Goal: Task Accomplishment & Management: Manage account settings

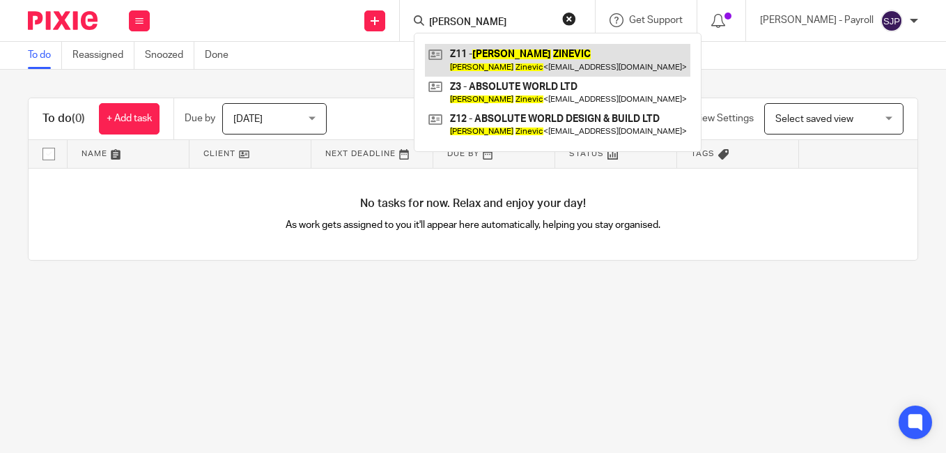
type input "[PERSON_NAME]"
click at [477, 58] on link at bounding box center [557, 60] width 265 height 32
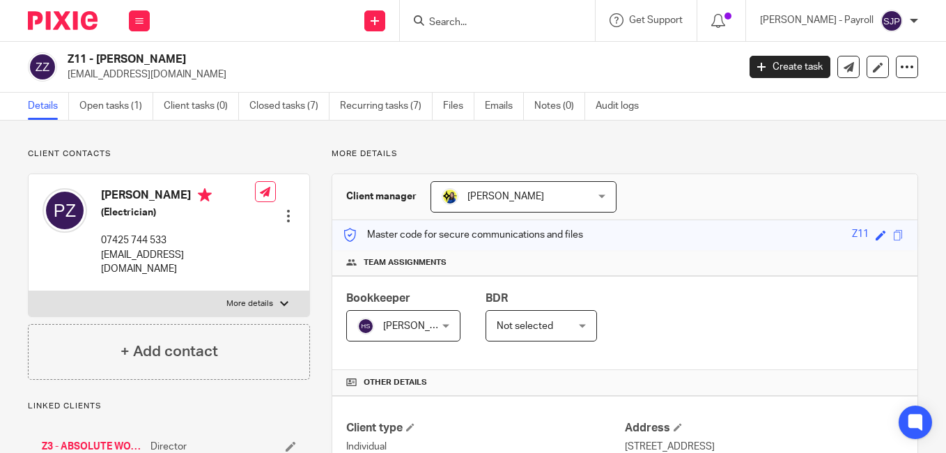
click at [117, 191] on h4 "[PERSON_NAME]" at bounding box center [178, 196] width 154 height 17
copy h4 "Pavel"
click at [141, 193] on h4 "Pavel Zinevic" at bounding box center [178, 196] width 154 height 17
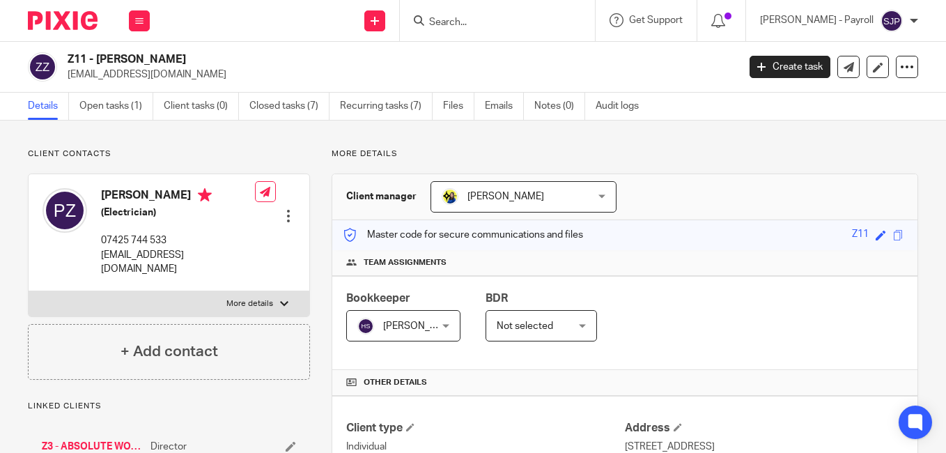
copy h4 "Zinevic"
click at [666, 75] on p "absoluteworld123@gmail.com" at bounding box center [398, 75] width 661 height 14
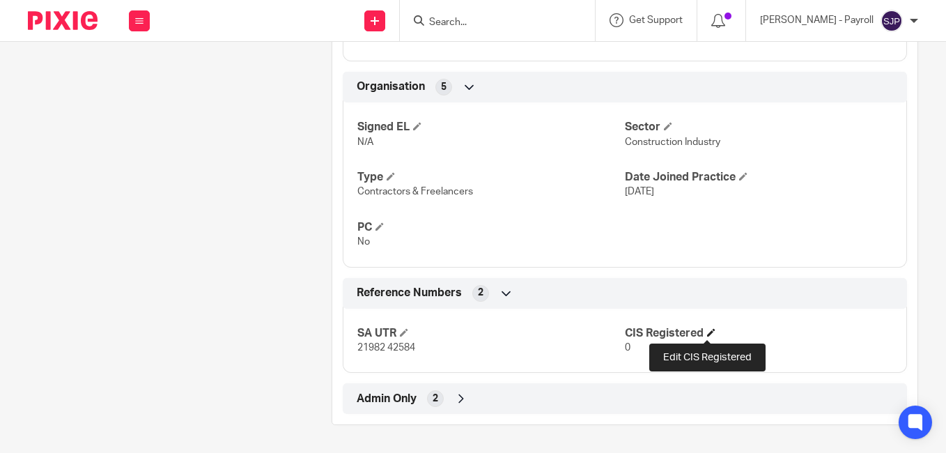
click at [709, 329] on span at bounding box center [711, 332] width 8 height 8
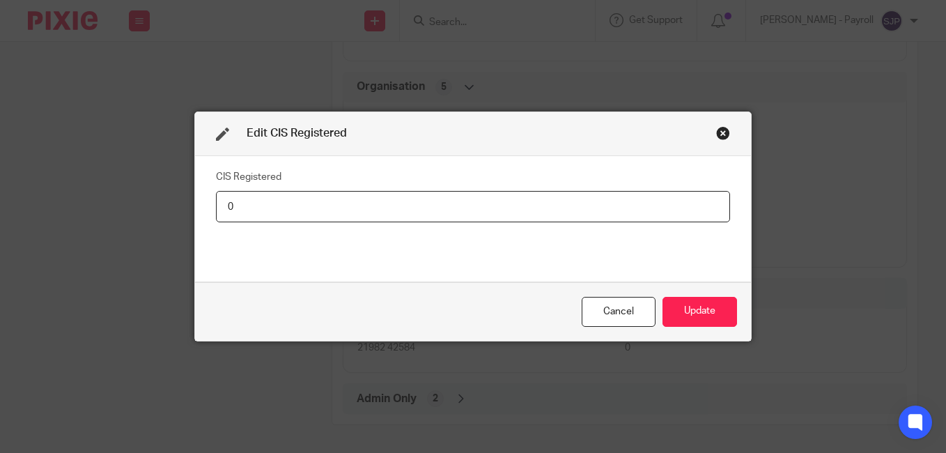
click at [401, 218] on input "0" at bounding box center [473, 206] width 514 height 31
type input "Net - 20%"
click at [717, 309] on button "Update" at bounding box center [699, 312] width 75 height 30
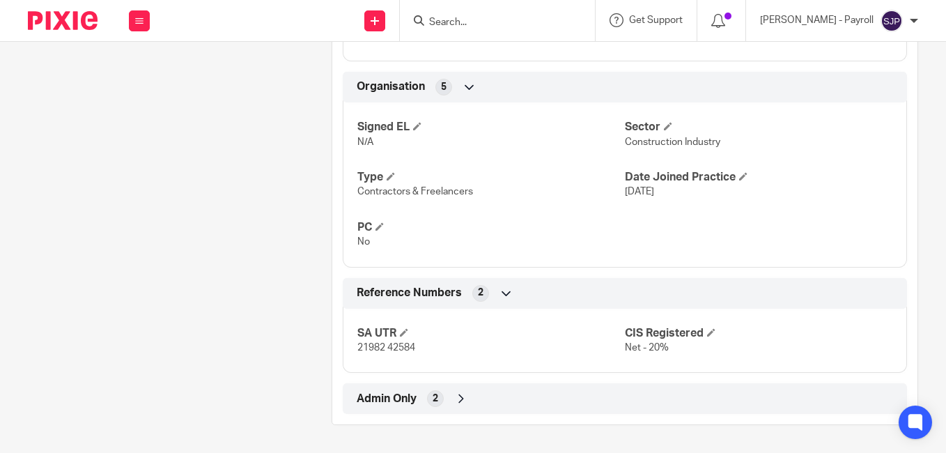
click at [500, 29] on form at bounding box center [502, 20] width 148 height 17
click at [500, 25] on input "Search" at bounding box center [490, 23] width 125 height 13
paste input "DAVID KEOGH"
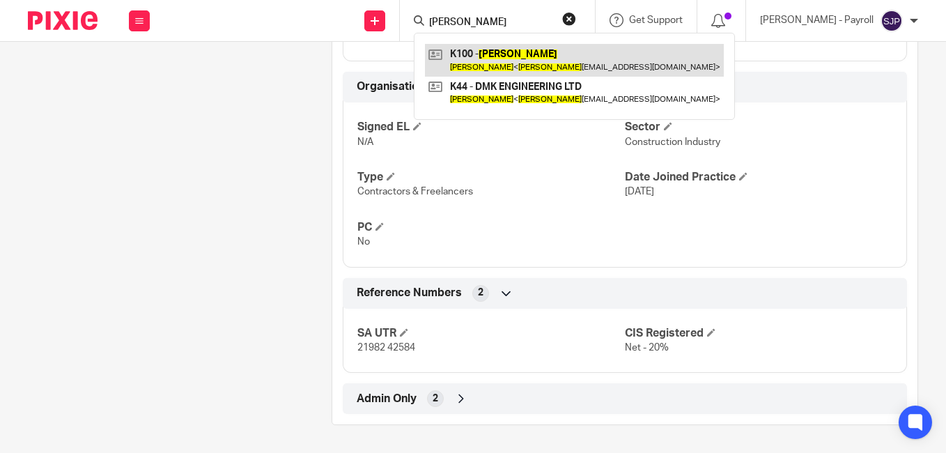
type input "DAVID KEOGH"
click at [504, 65] on link at bounding box center [574, 60] width 299 height 32
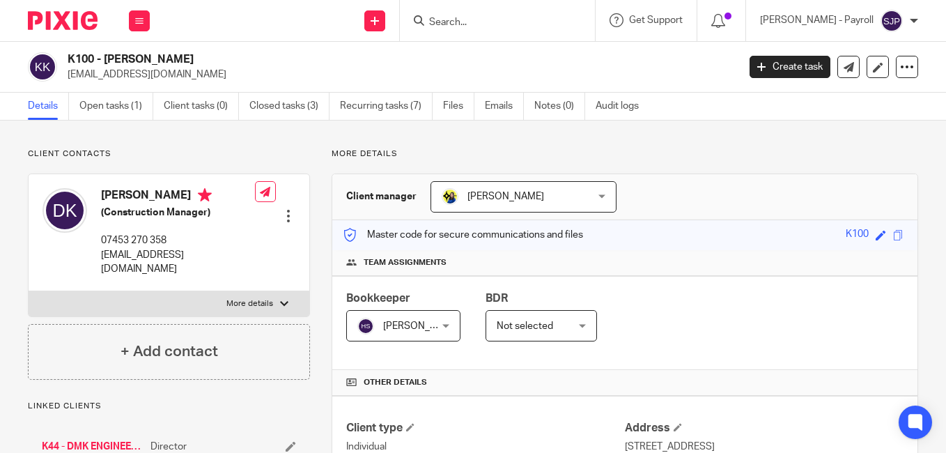
click at [132, 194] on h4 "[PERSON_NAME]" at bounding box center [178, 196] width 154 height 17
click at [121, 196] on h4 "[PERSON_NAME]" at bounding box center [178, 196] width 154 height 17
copy h4 "David"
click at [150, 197] on h4 "David Keogh" at bounding box center [178, 196] width 154 height 17
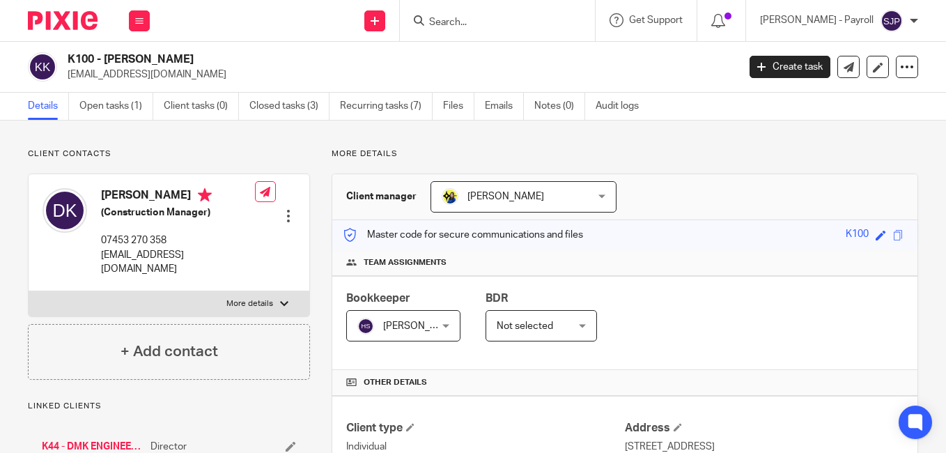
click at [150, 197] on h4 "[PERSON_NAME]" at bounding box center [178, 196] width 154 height 17
copy h4 "Keogh"
click at [687, 68] on p "davidkeogh93@gmail.com" at bounding box center [398, 75] width 661 height 14
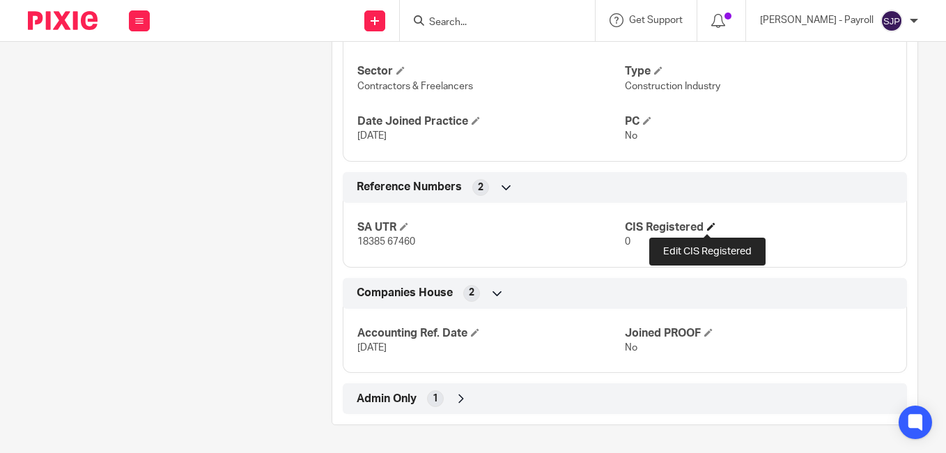
click at [707, 227] on span at bounding box center [711, 226] width 8 height 8
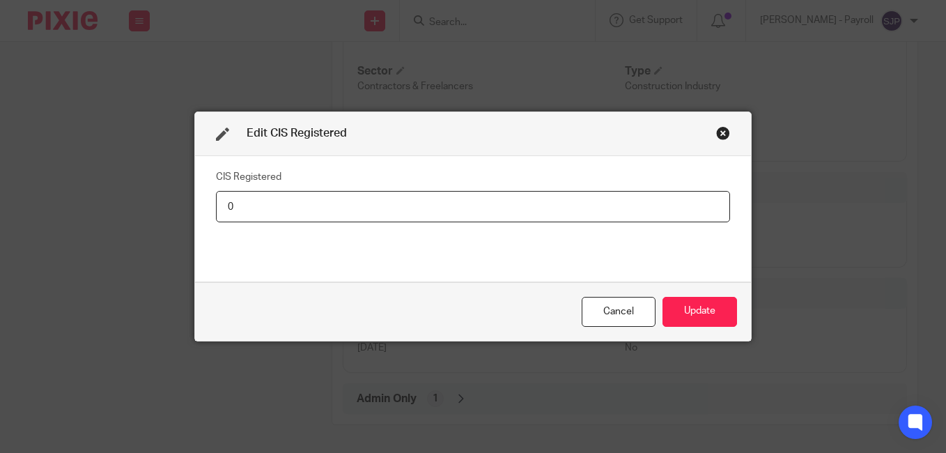
click at [311, 212] on input "0" at bounding box center [473, 206] width 514 height 31
type input "Net - 20%"
click at [683, 314] on button "Update" at bounding box center [699, 312] width 75 height 30
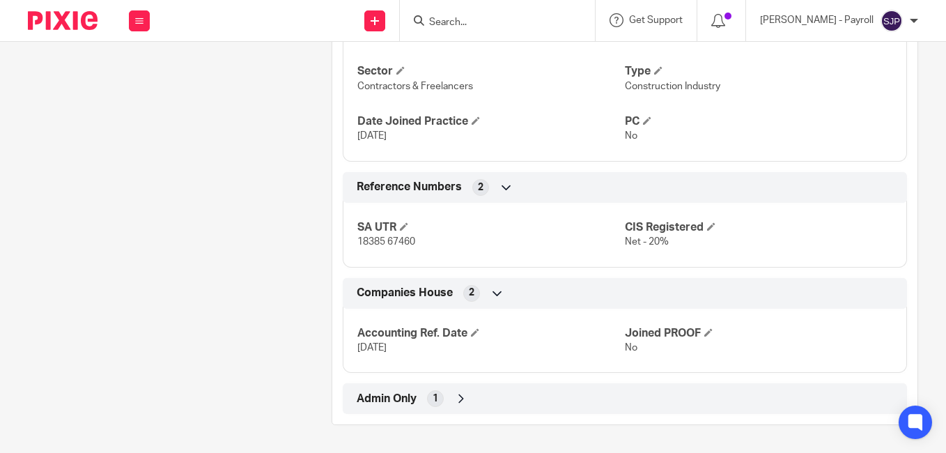
click at [518, 24] on input "Search" at bounding box center [490, 23] width 125 height 13
paste input "PAUL JOHNSON"
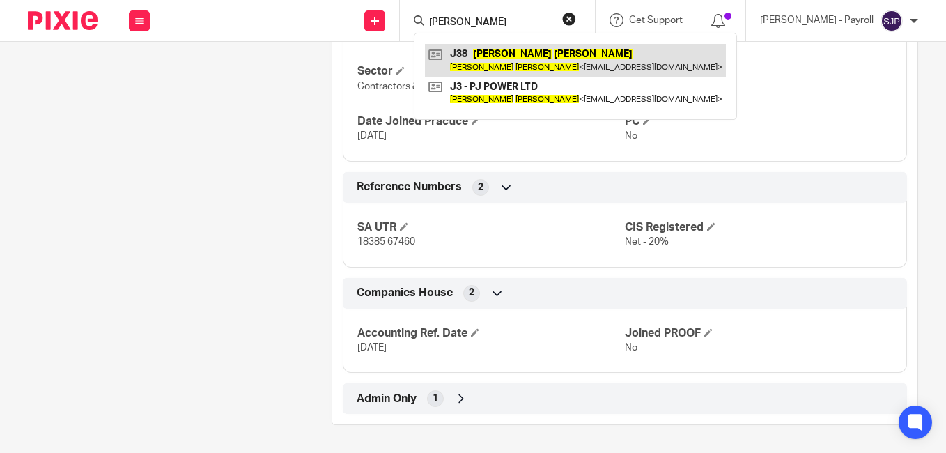
type input "PAUL JOHNSON"
click at [506, 45] on link at bounding box center [575, 60] width 301 height 32
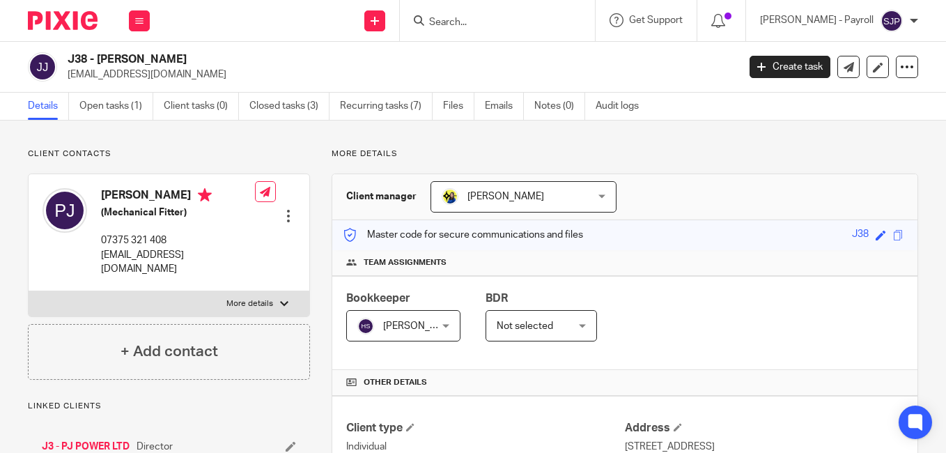
click at [120, 195] on h4 "[PERSON_NAME]" at bounding box center [178, 196] width 154 height 17
copy h4 "Paul"
click at [157, 191] on h4 "Paul Johnson" at bounding box center [178, 196] width 154 height 17
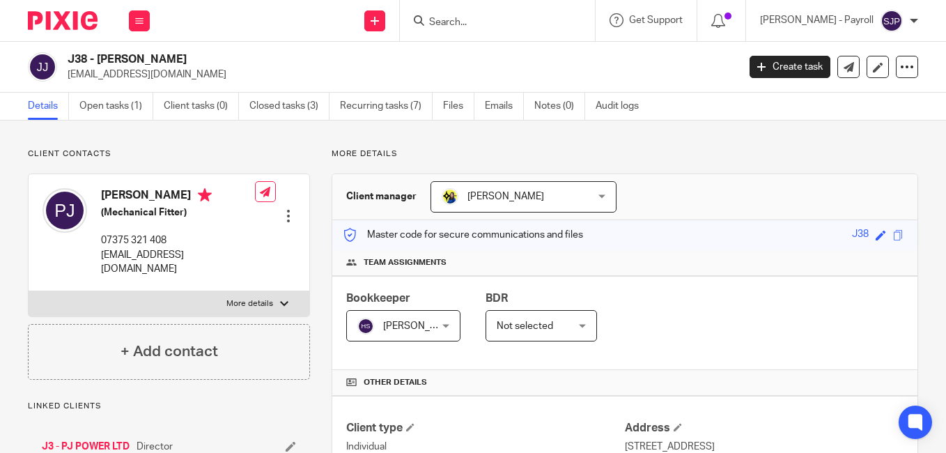
copy h4 "Johnson"
click at [673, 55] on div "J38 - PAUL JOHNSON peej87@live.co.uk" at bounding box center [398, 66] width 661 height 29
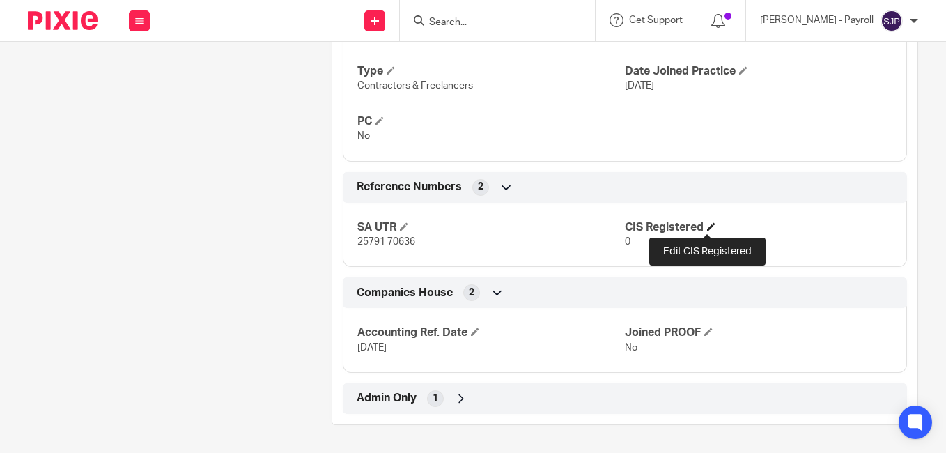
click at [707, 228] on span at bounding box center [711, 226] width 8 height 8
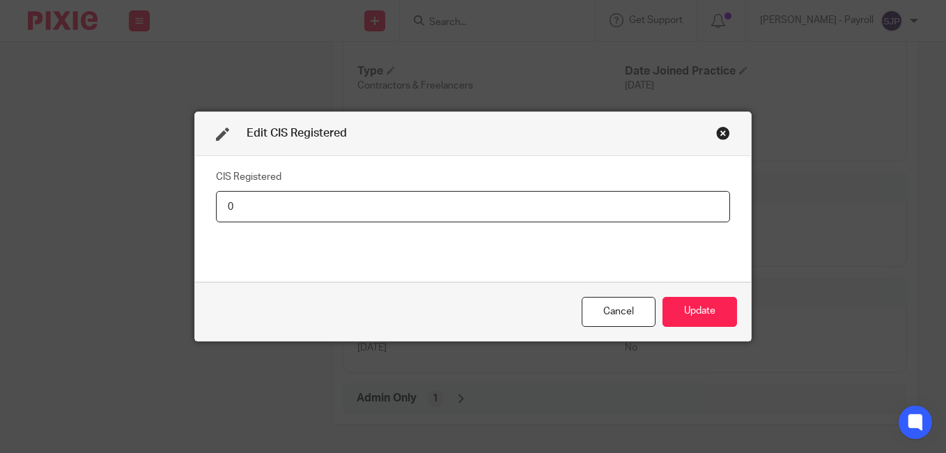
click at [359, 213] on input "0" at bounding box center [473, 206] width 514 height 31
type input "Net - 20%"
click at [715, 311] on button "Update" at bounding box center [699, 312] width 75 height 30
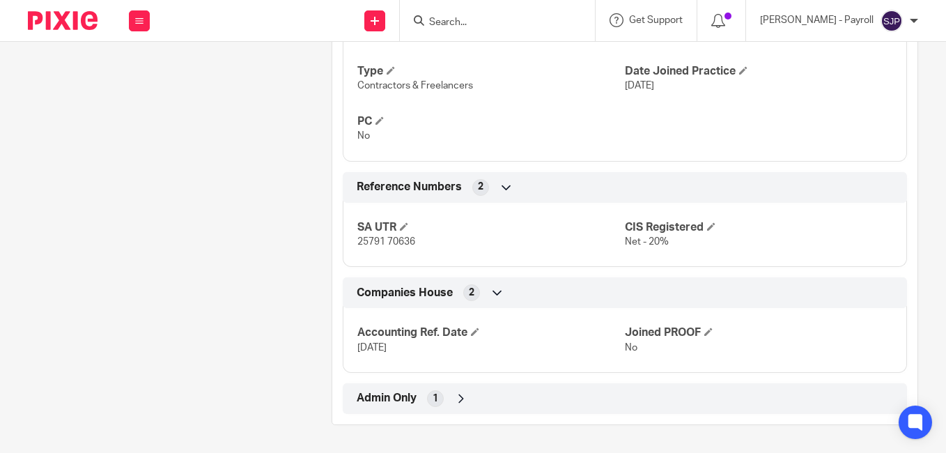
click at [451, 19] on input "Search" at bounding box center [490, 23] width 125 height 13
paste input "SEAN PRENDERGAST"
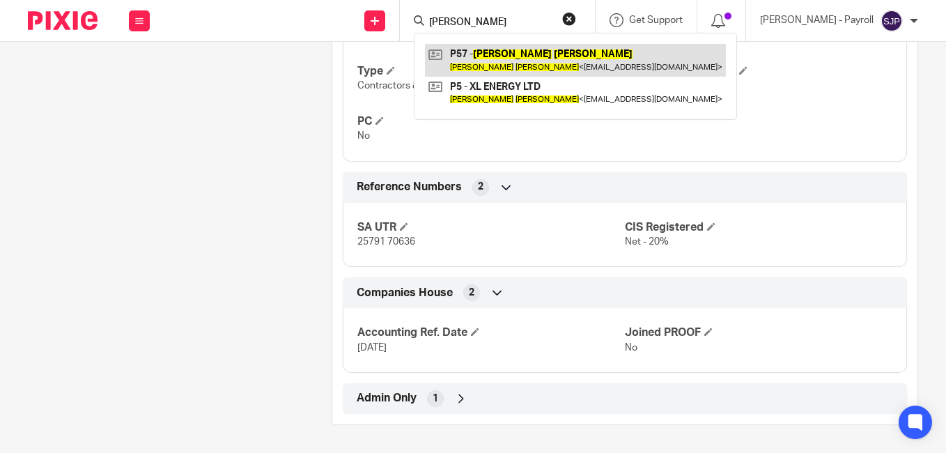
type input "SEAN PRENDERGAST"
click at [494, 56] on link at bounding box center [575, 60] width 301 height 32
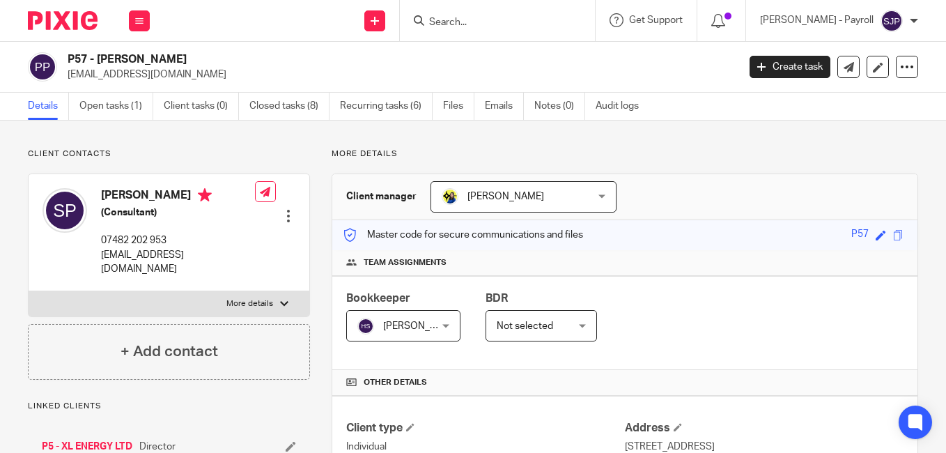
click at [120, 193] on h4 "[PERSON_NAME]" at bounding box center [178, 196] width 154 height 17
copy h4 "[PERSON_NAME]"
click at [150, 188] on h4 "[PERSON_NAME]" at bounding box center [178, 196] width 154 height 17
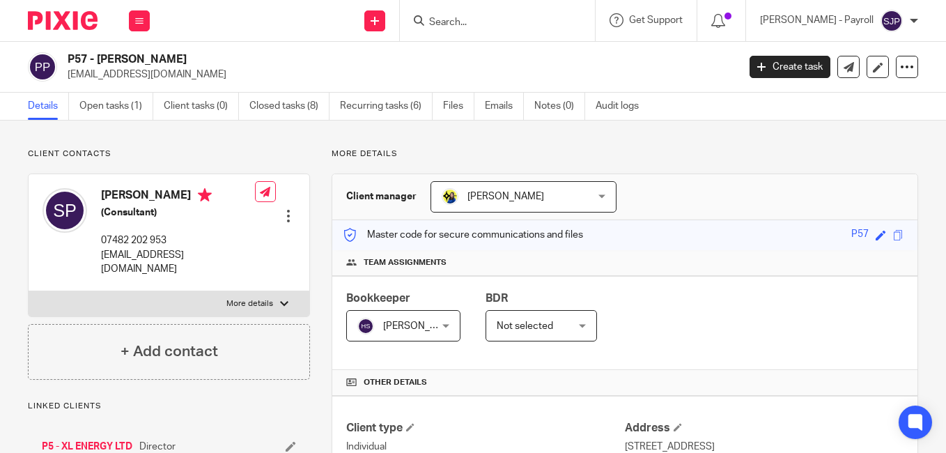
copy h4 "[PERSON_NAME]"
click at [666, 75] on p "[EMAIL_ADDRESS][DOMAIN_NAME]" at bounding box center [398, 75] width 661 height 14
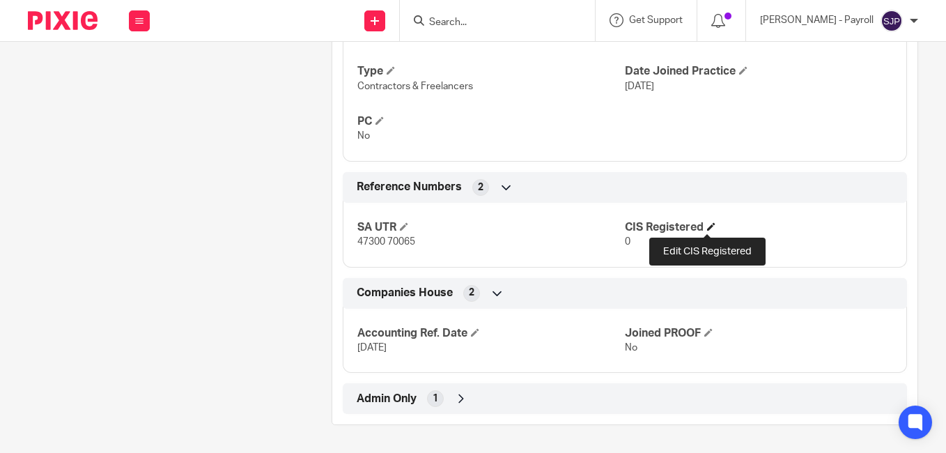
click at [710, 226] on span at bounding box center [711, 226] width 8 height 8
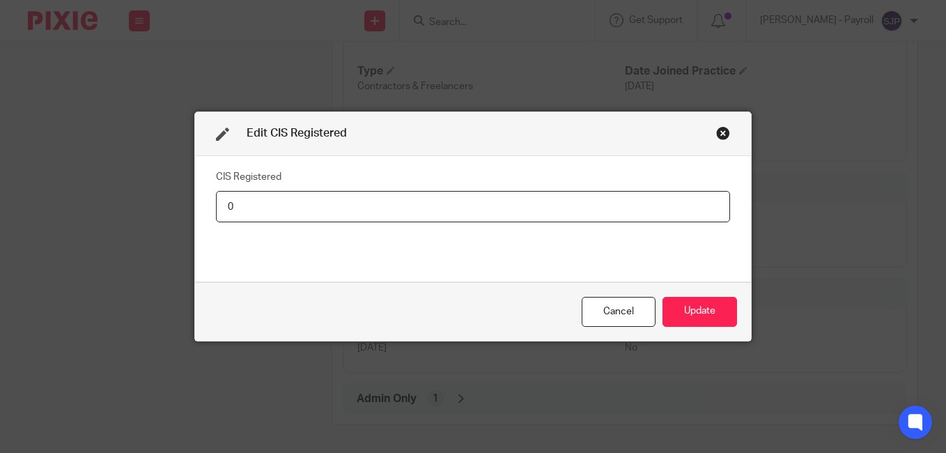
click at [539, 219] on input "0" at bounding box center [473, 206] width 514 height 31
type input "Net - 20%"
click at [688, 311] on button "Update" at bounding box center [699, 312] width 75 height 30
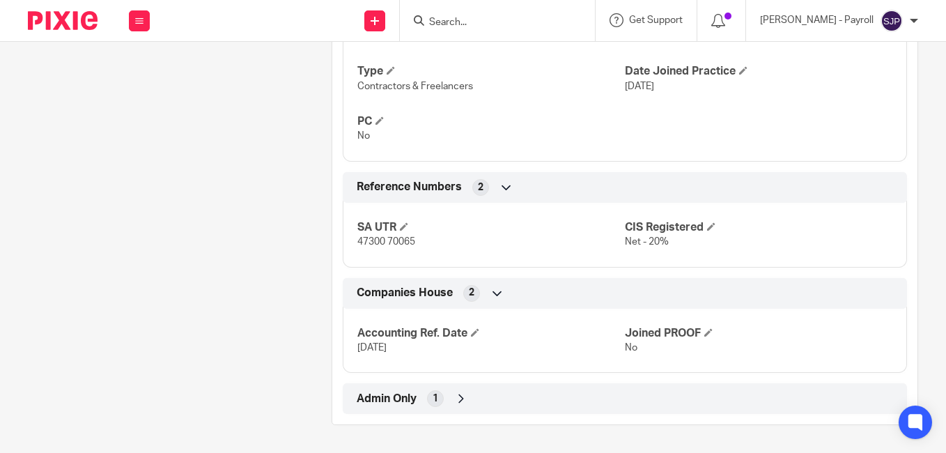
click at [470, 19] on input "Search" at bounding box center [490, 23] width 125 height 13
paste input "MICHAEL PRITCHARD"
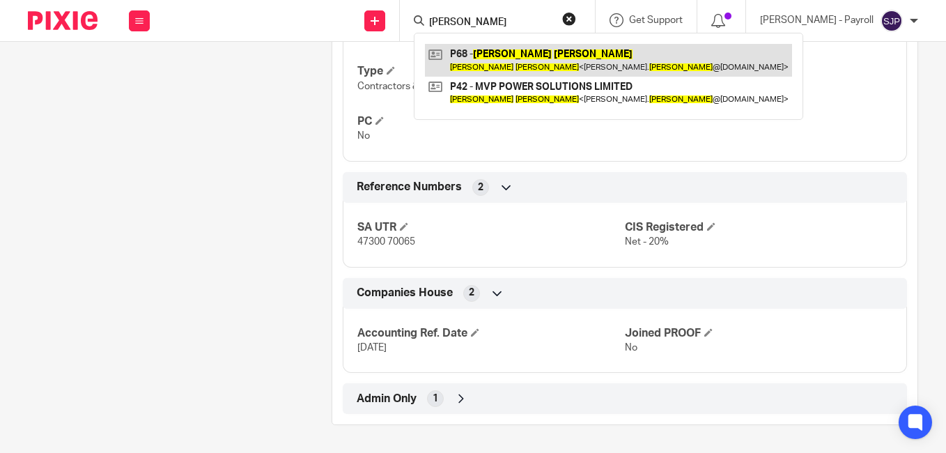
type input "MICHAEL PRITCHARD"
click at [458, 62] on link at bounding box center [608, 60] width 367 height 32
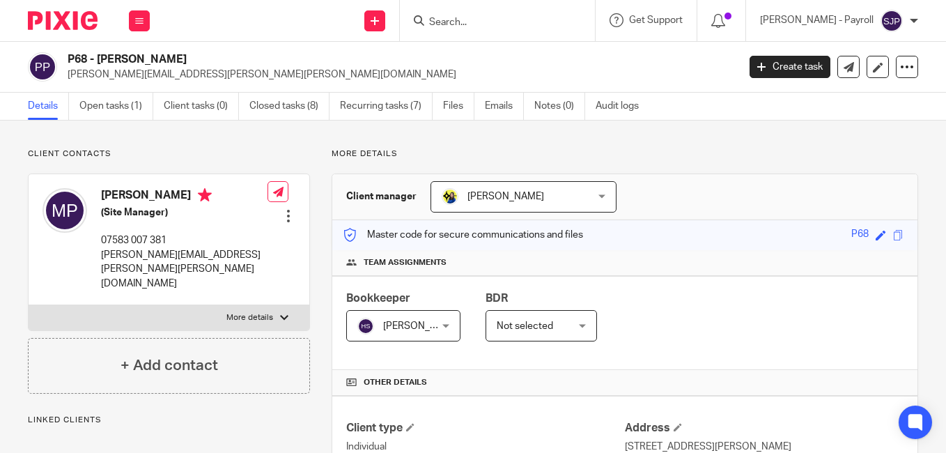
click at [118, 191] on h4 "[PERSON_NAME]" at bounding box center [184, 196] width 166 height 17
copy h4 "[PERSON_NAME]"
click at [158, 194] on h4 "[PERSON_NAME]" at bounding box center [184, 196] width 166 height 17
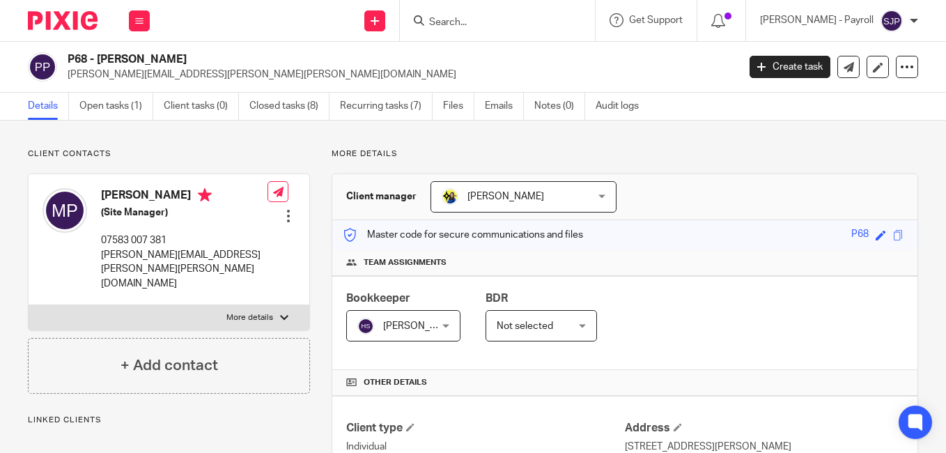
copy h4 "[PERSON_NAME]"
click at [655, 63] on div "P68 - [PERSON_NAME] [PERSON_NAME][EMAIL_ADDRESS][PERSON_NAME][PERSON_NAME][DOMA…" at bounding box center [398, 66] width 661 height 29
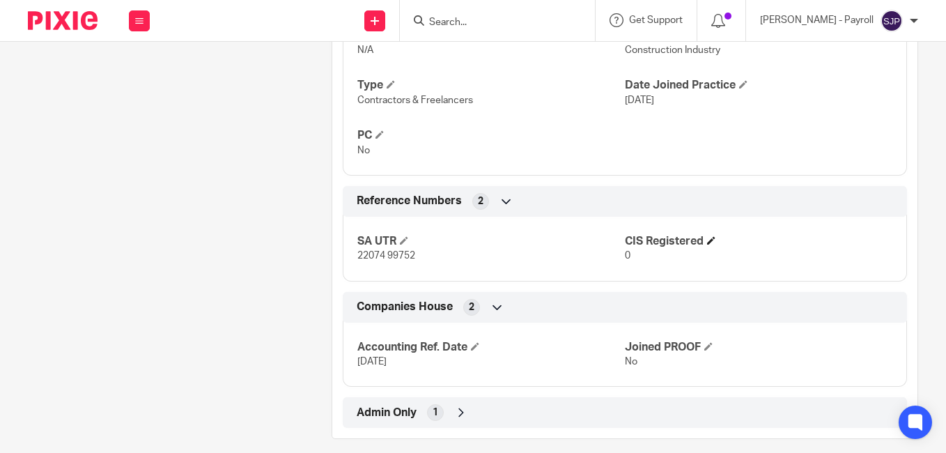
click at [708, 236] on span at bounding box center [711, 240] width 8 height 8
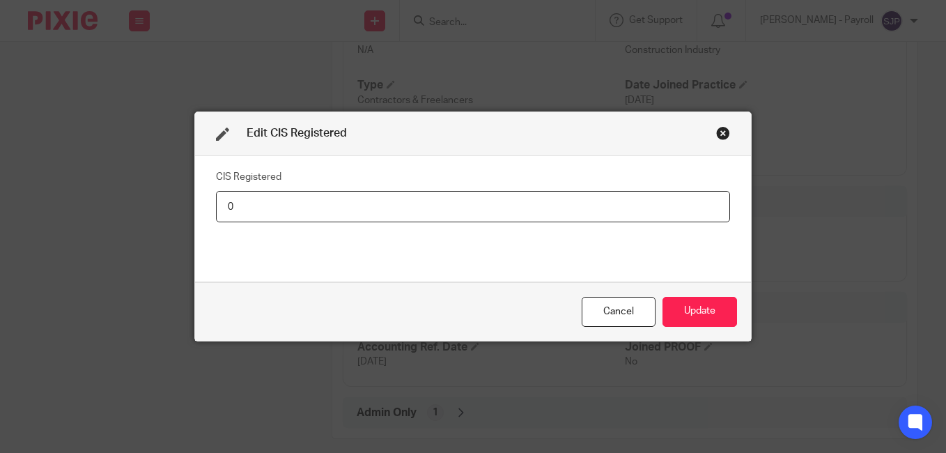
click at [482, 211] on input "0" at bounding box center [473, 206] width 514 height 31
type input "Net - 20%"
click at [689, 316] on button "Update" at bounding box center [699, 312] width 75 height 30
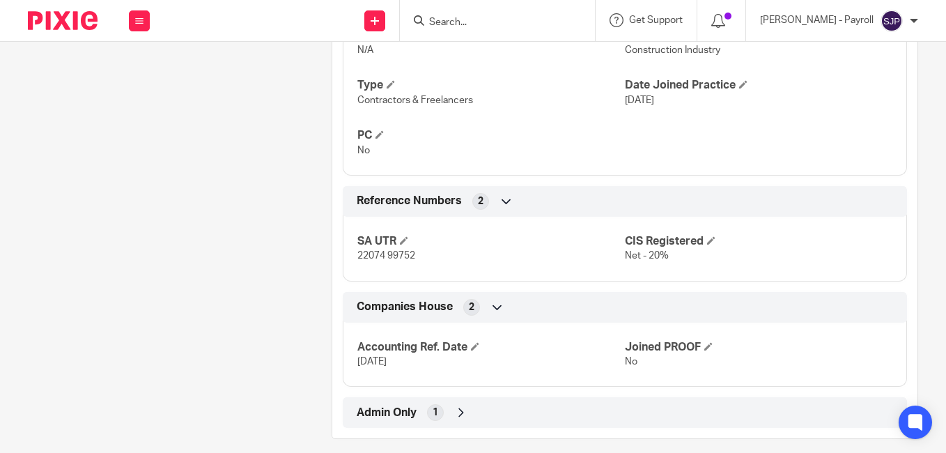
click at [462, 25] on input "Search" at bounding box center [490, 23] width 125 height 13
paste input "ALLISTER KENNEDY"
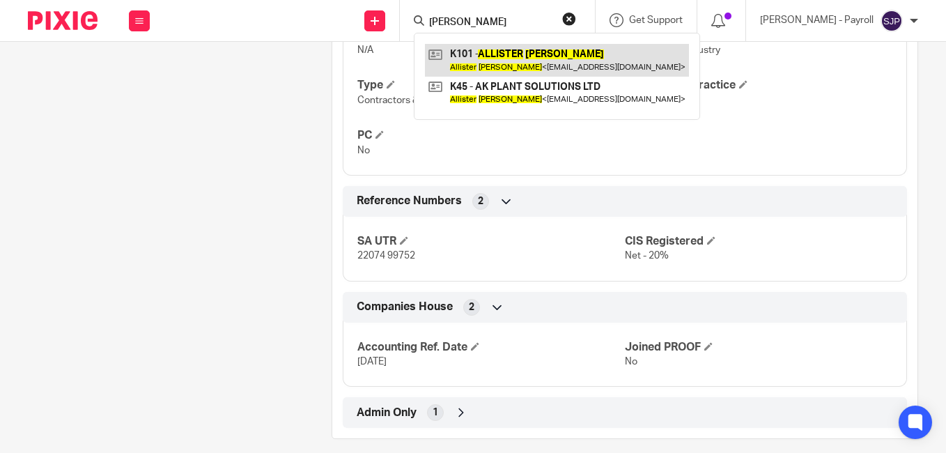
type input "ALLISTER KENNEDY"
click at [474, 52] on link at bounding box center [557, 60] width 264 height 32
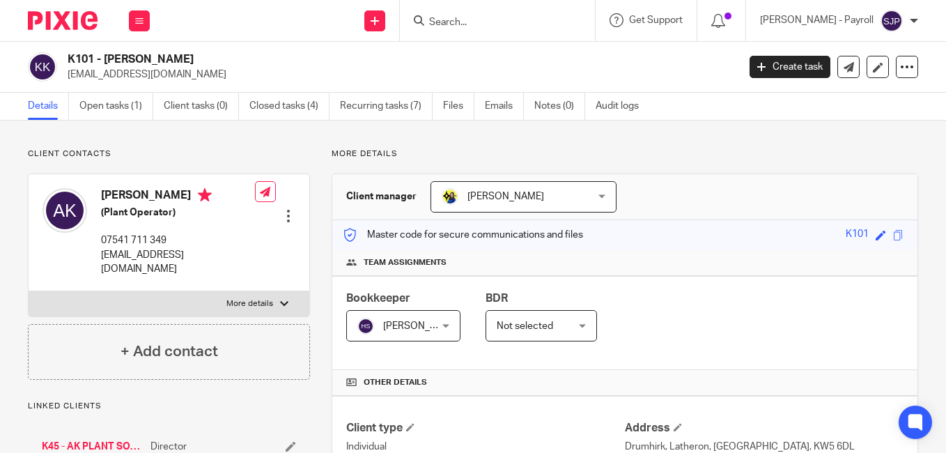
click at [126, 194] on h4 "[PERSON_NAME]" at bounding box center [178, 196] width 154 height 17
copy h4 "Allister"
click at [154, 198] on h4 "[PERSON_NAME]" at bounding box center [178, 196] width 154 height 17
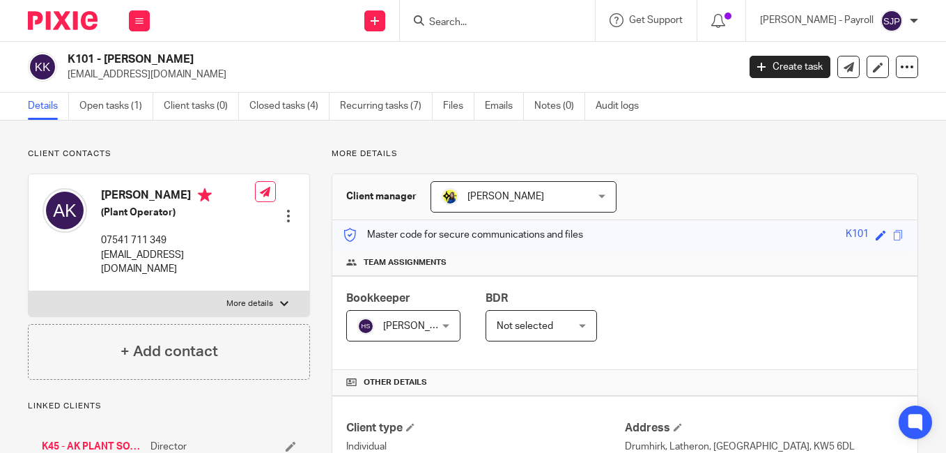
copy h4 "[PERSON_NAME]"
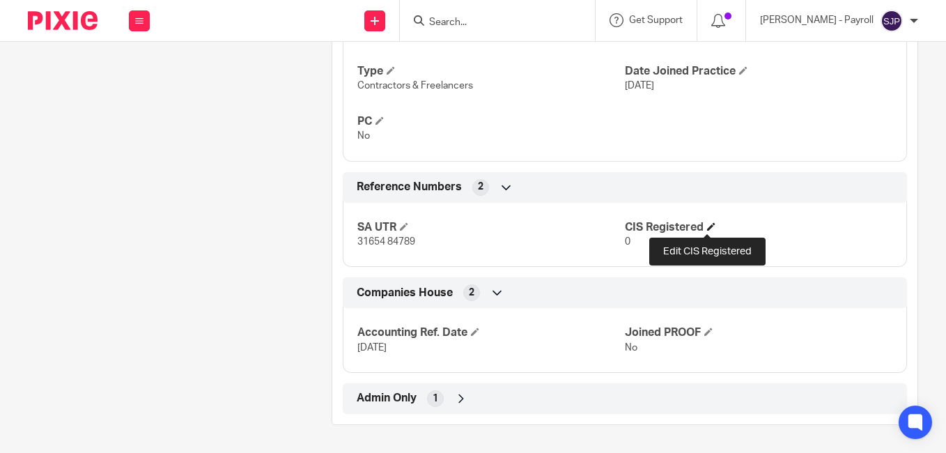
click at [707, 223] on span at bounding box center [711, 226] width 8 height 8
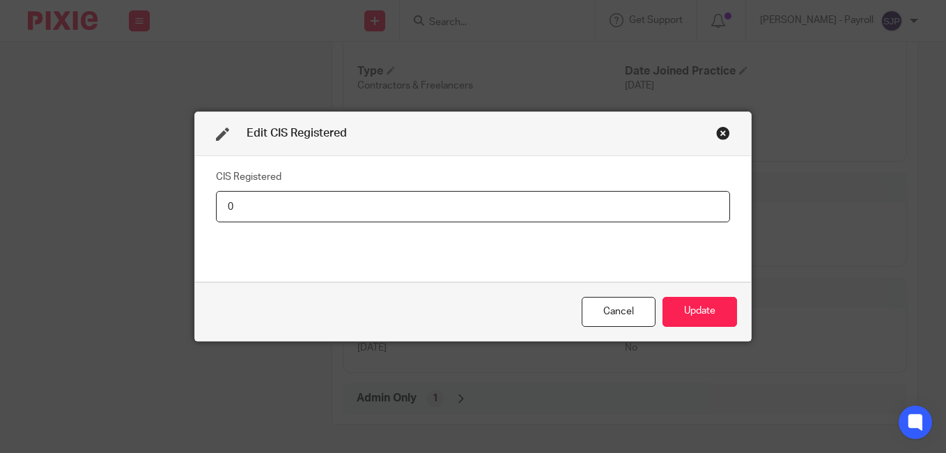
click at [506, 216] on input "0" at bounding box center [473, 206] width 514 height 31
type input "Net - 20%"
click at [687, 314] on button "Update" at bounding box center [699, 312] width 75 height 30
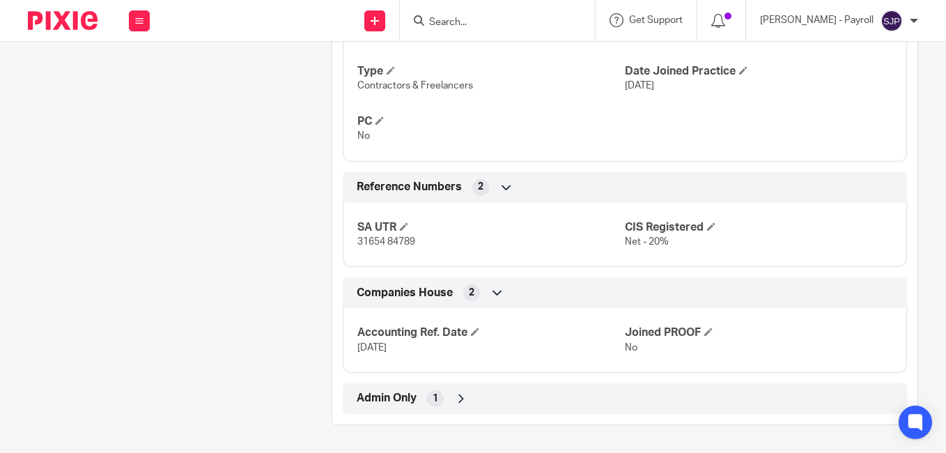
click at [460, 24] on input "Search" at bounding box center [490, 23] width 125 height 13
paste input "[PERSON_NAME]"
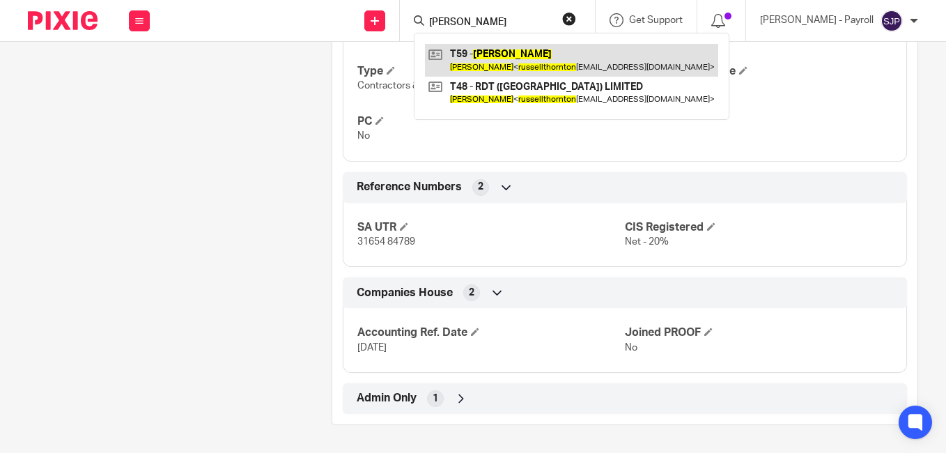
type input "[PERSON_NAME]"
click at [498, 58] on link at bounding box center [571, 60] width 293 height 32
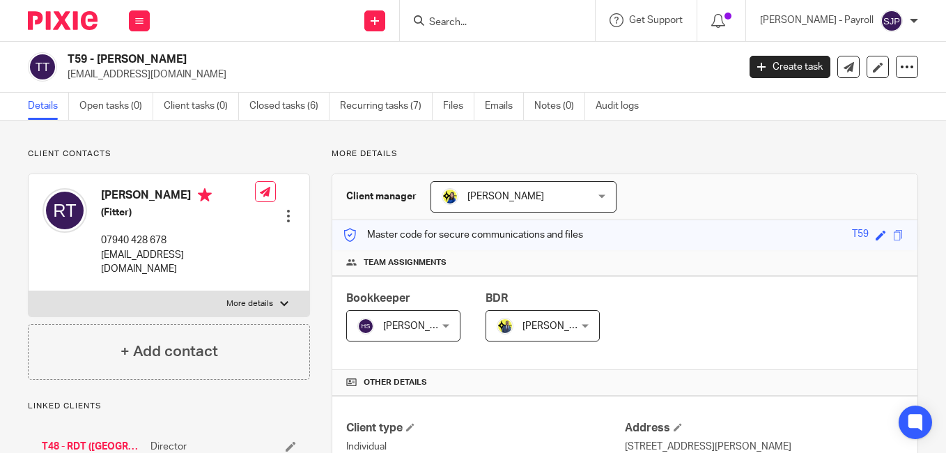
drag, startPoint x: 122, startPoint y: 194, endPoint x: 100, endPoint y: 191, distance: 22.6
click at [122, 194] on h4 "[PERSON_NAME]" at bounding box center [178, 196] width 154 height 17
click at [92, 189] on div "[PERSON_NAME] (Fitter) 07940 428 678 [EMAIL_ADDRESS][DOMAIN_NAME]" at bounding box center [148, 232] width 212 height 102
click at [125, 196] on h4 "[PERSON_NAME]" at bounding box center [178, 196] width 154 height 17
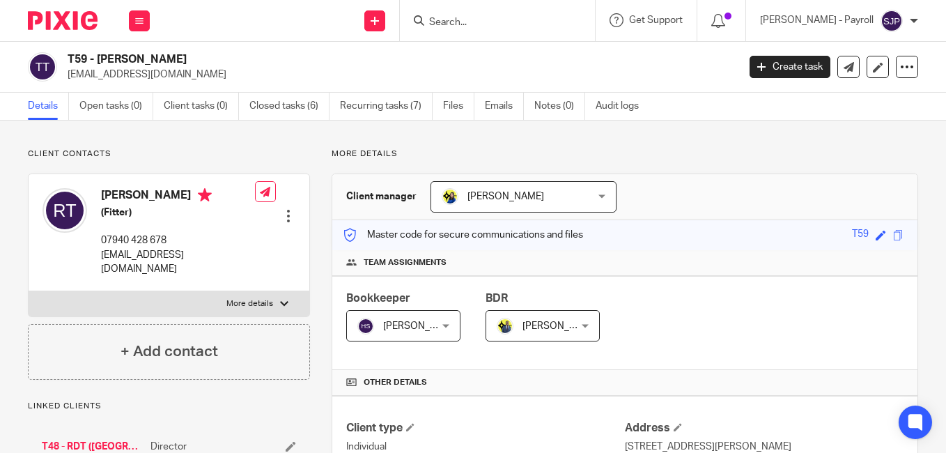
copy h4 "[PERSON_NAME]"
click at [158, 195] on h4 "[PERSON_NAME]" at bounding box center [178, 196] width 154 height 17
copy h4 "[PERSON_NAME]"
click at [673, 70] on p "[EMAIL_ADDRESS][DOMAIN_NAME]" at bounding box center [398, 75] width 661 height 14
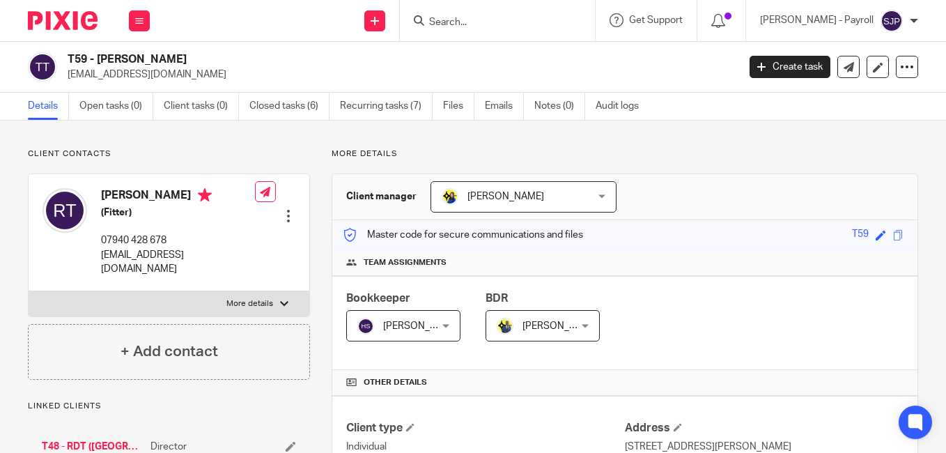
scroll to position [907, 0]
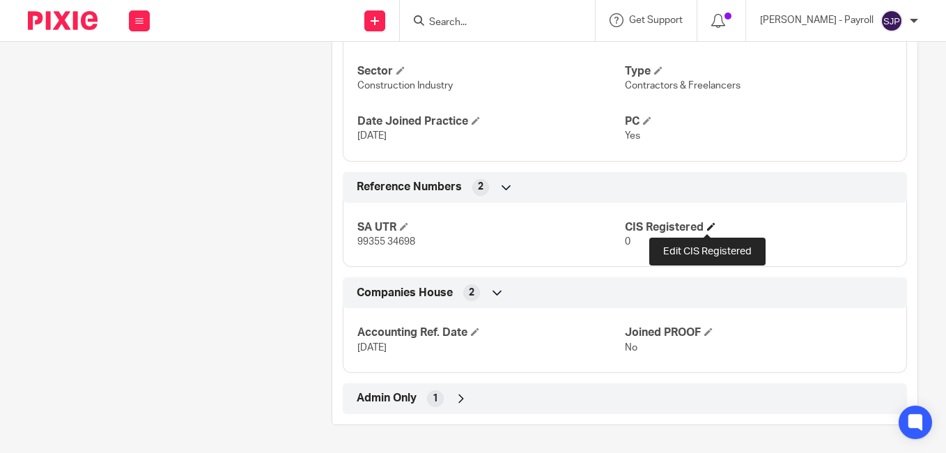
click at [711, 226] on span at bounding box center [711, 226] width 8 height 8
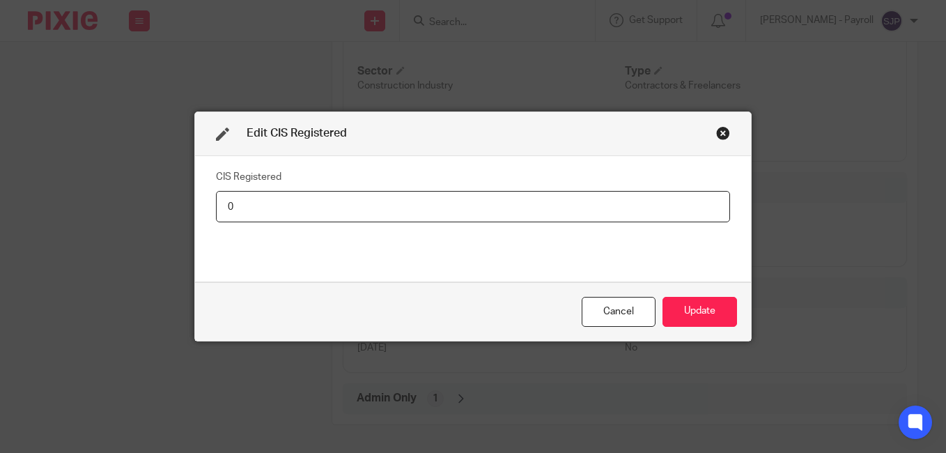
click at [481, 203] on input "0" at bounding box center [473, 206] width 514 height 31
type input "Net - 20%"
click at [702, 314] on button "Update" at bounding box center [699, 312] width 75 height 30
